Goal: Information Seeking & Learning: Learn about a topic

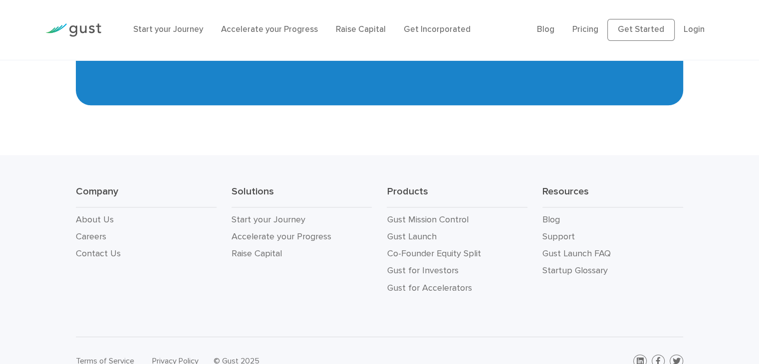
scroll to position [4580, 0]
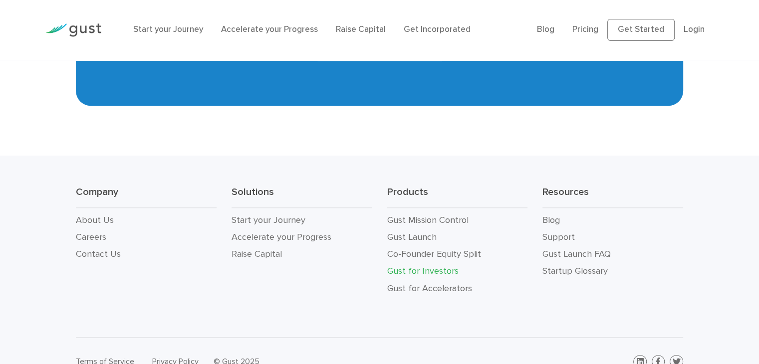
click at [404, 266] on link "Gust for Investors" at bounding box center [422, 271] width 71 height 10
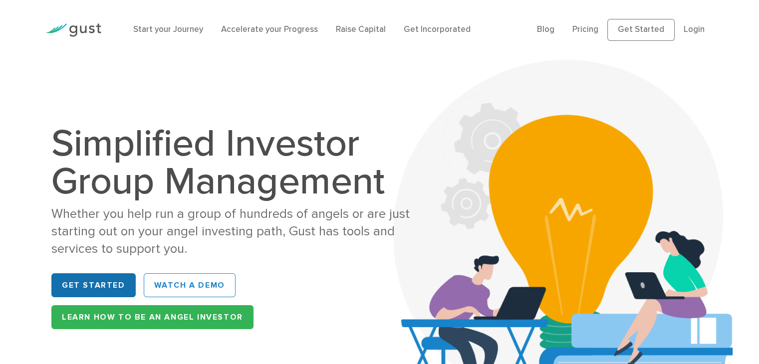
click at [77, 284] on link "Get Started" at bounding box center [93, 285] width 84 height 24
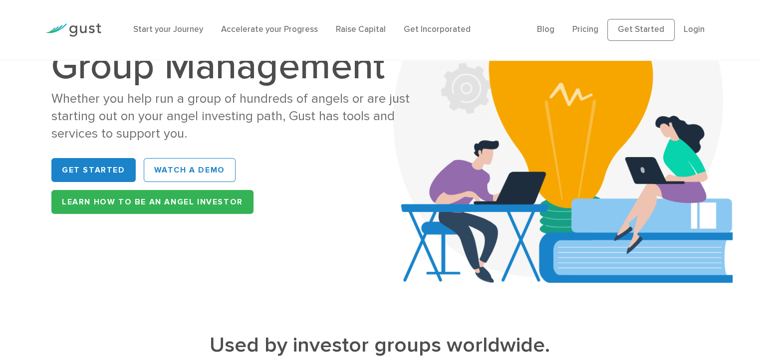
scroll to position [116, 0]
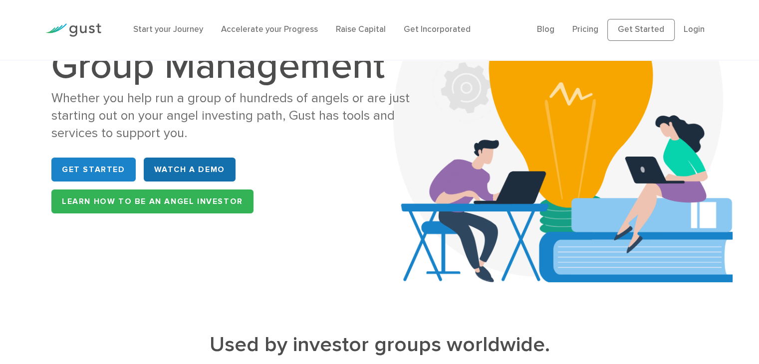
click at [206, 167] on link "WATCH A DEMO" at bounding box center [190, 170] width 92 height 24
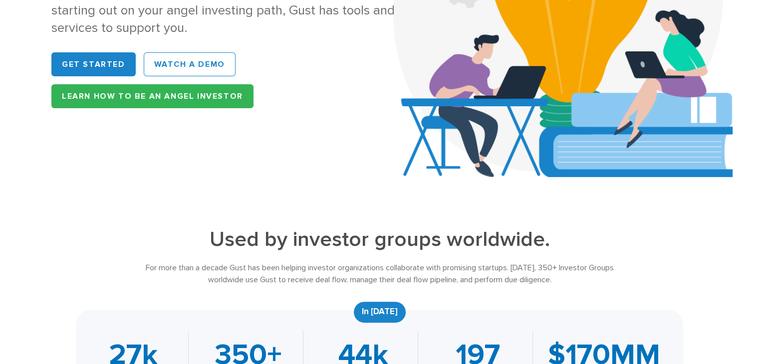
scroll to position [0, 0]
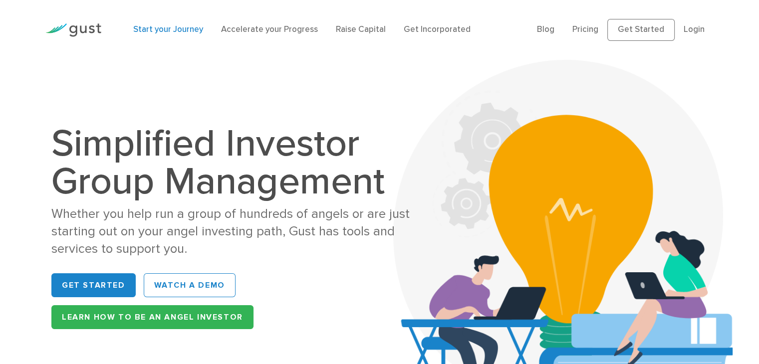
click at [158, 26] on link "Start your Journey" at bounding box center [168, 29] width 70 height 10
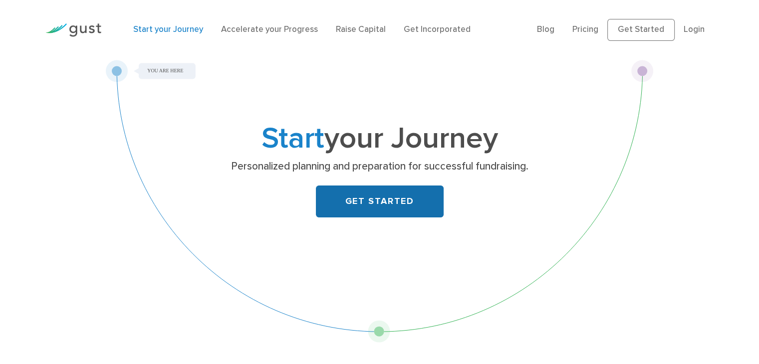
click at [356, 204] on link "GET STARTED" at bounding box center [380, 202] width 128 height 32
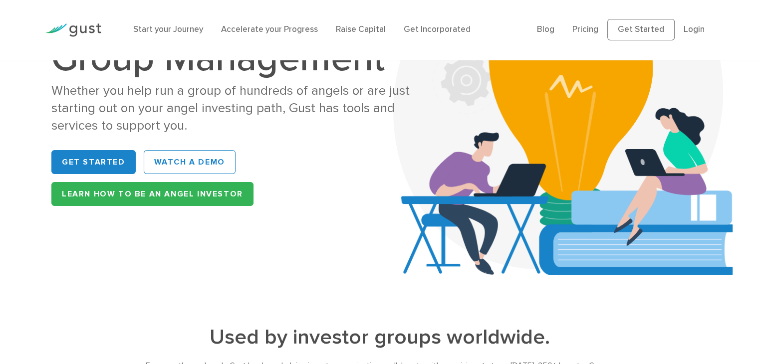
scroll to position [124, 0]
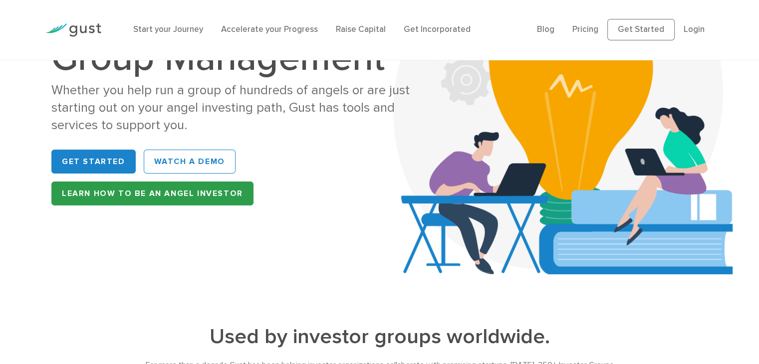
click at [156, 202] on link "Learn How to be an Angel Investor" at bounding box center [152, 194] width 202 height 24
